Goal: Information Seeking & Learning: Learn about a topic

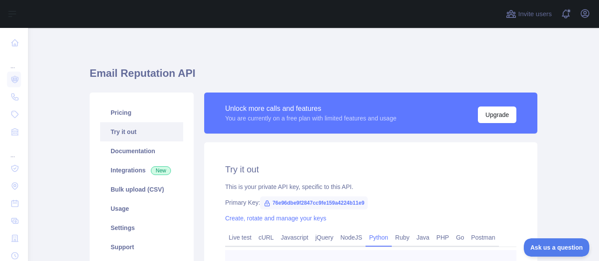
scroll to position [148, 0]
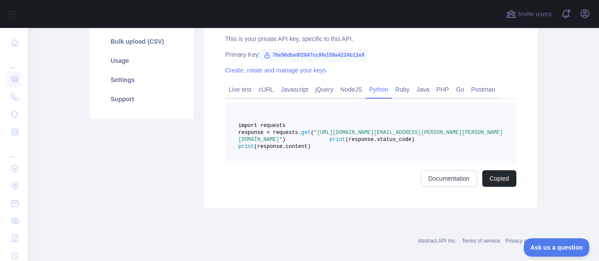
drag, startPoint x: 391, startPoint y: 147, endPoint x: 354, endPoint y: 142, distance: 36.7
click at [354, 142] on span ""https://emailreputation.abstractapi.com/v1/?api_key=76e96dbe9f2847cc9fe159a422…" at bounding box center [370, 136] width 264 height 13
click at [433, 93] on link "PHP" at bounding box center [443, 90] width 20 height 14
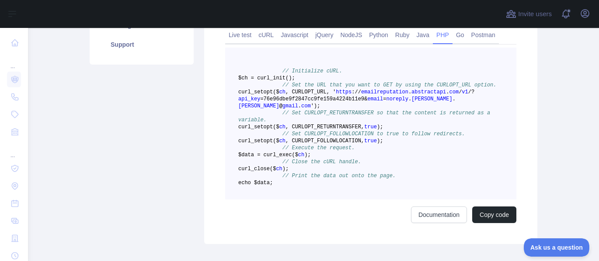
scroll to position [203, 0]
click at [369, 36] on link "Python" at bounding box center [378, 35] width 26 height 14
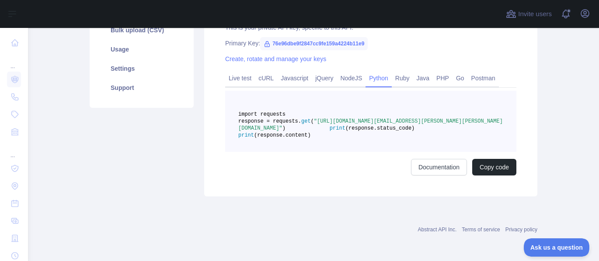
scroll to position [174, 0]
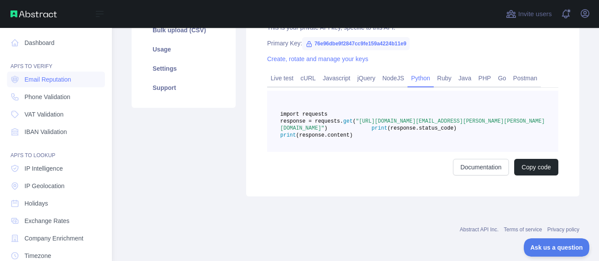
click at [14, 12] on img at bounding box center [33, 13] width 46 height 7
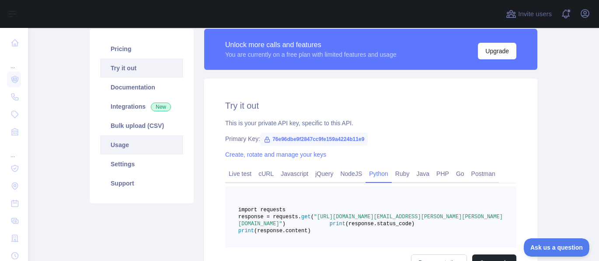
scroll to position [0, 0]
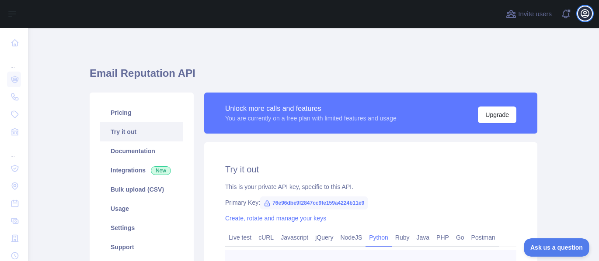
click at [588, 13] on icon "button" at bounding box center [584, 13] width 10 height 10
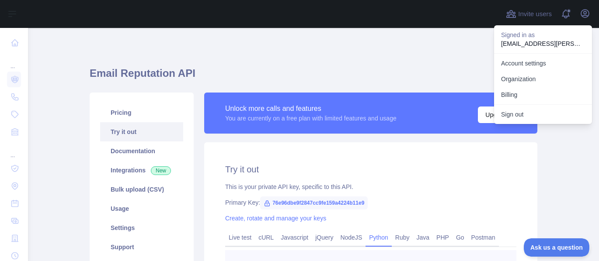
click at [346, 58] on div "Email Reputation API Pricing Try it out Documentation Integrations New Bulk upl…" at bounding box center [313, 208] width 447 height 319
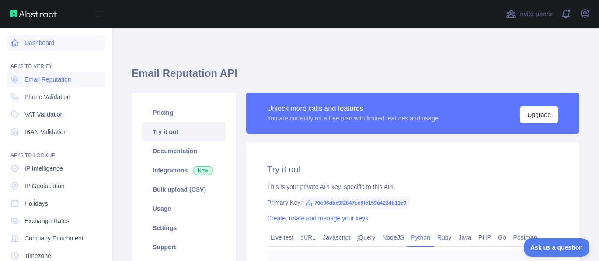
click at [32, 45] on link "Dashboard" at bounding box center [56, 43] width 98 height 16
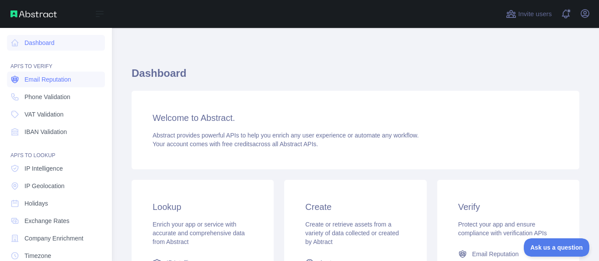
click at [37, 80] on span "Email Reputation" at bounding box center [47, 79] width 47 height 9
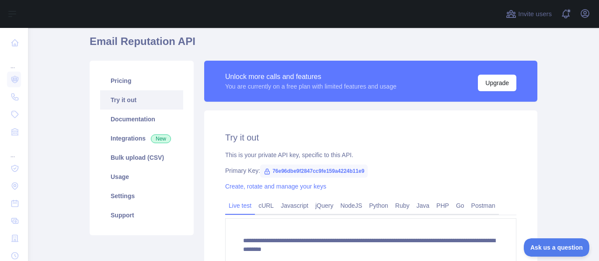
scroll to position [55, 0]
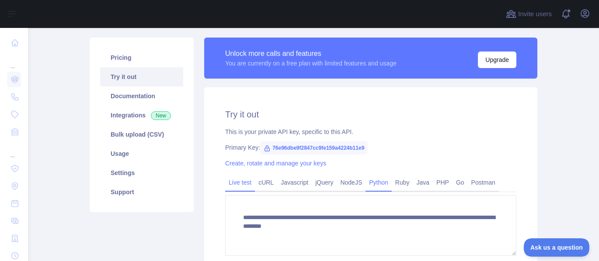
click at [367, 184] on link "Python" at bounding box center [378, 183] width 26 height 14
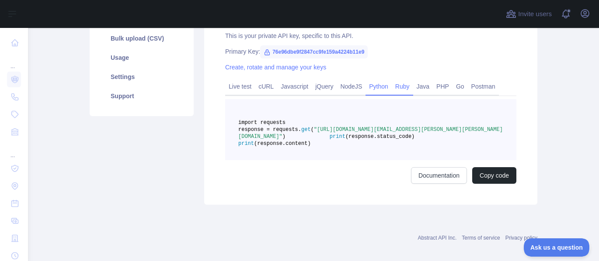
scroll to position [165, 0]
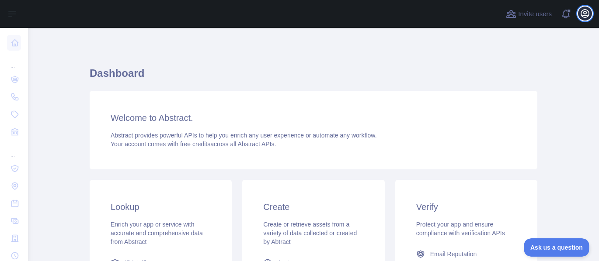
click at [585, 17] on icon "button" at bounding box center [585, 14] width 8 height 8
